Goal: Navigation & Orientation: Find specific page/section

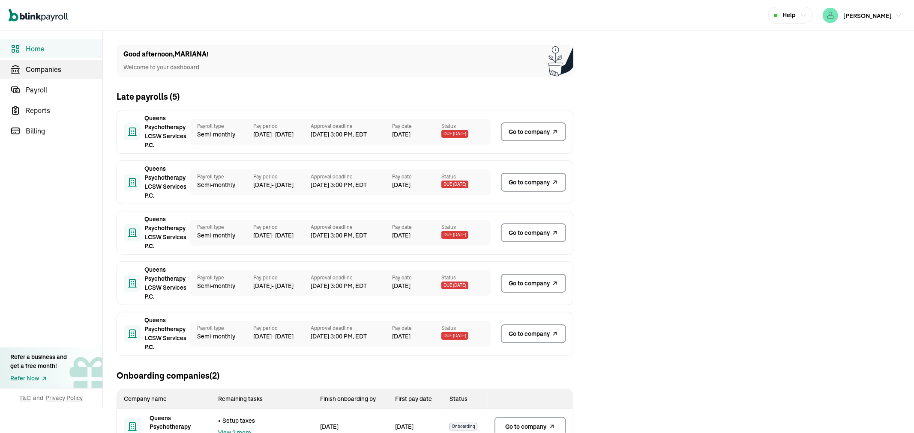
click at [50, 71] on span "Companies" at bounding box center [64, 69] width 77 height 10
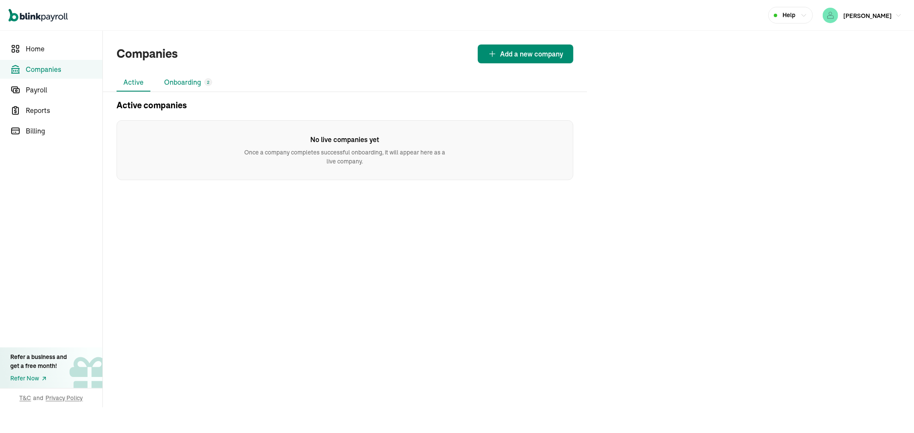
click at [194, 81] on li "Onboarding 2" at bounding box center [188, 83] width 62 height 18
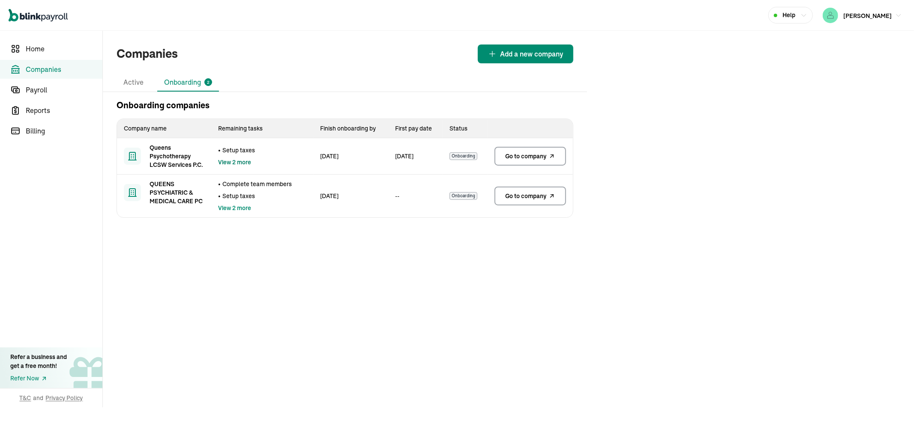
click at [241, 159] on span "View 2 more" at bounding box center [234, 162] width 33 height 9
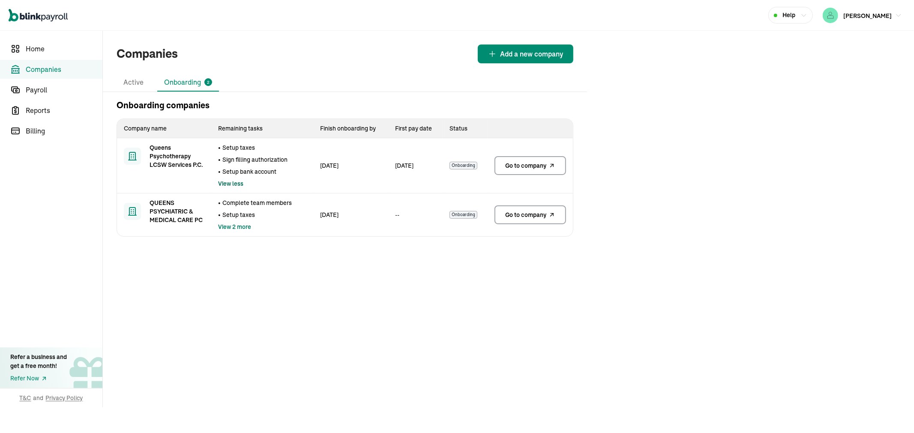
click at [240, 228] on span "View 2 more" at bounding box center [234, 227] width 33 height 9
click at [521, 171] on link "Go to company" at bounding box center [530, 165] width 72 height 19
